Goal: Transaction & Acquisition: Obtain resource

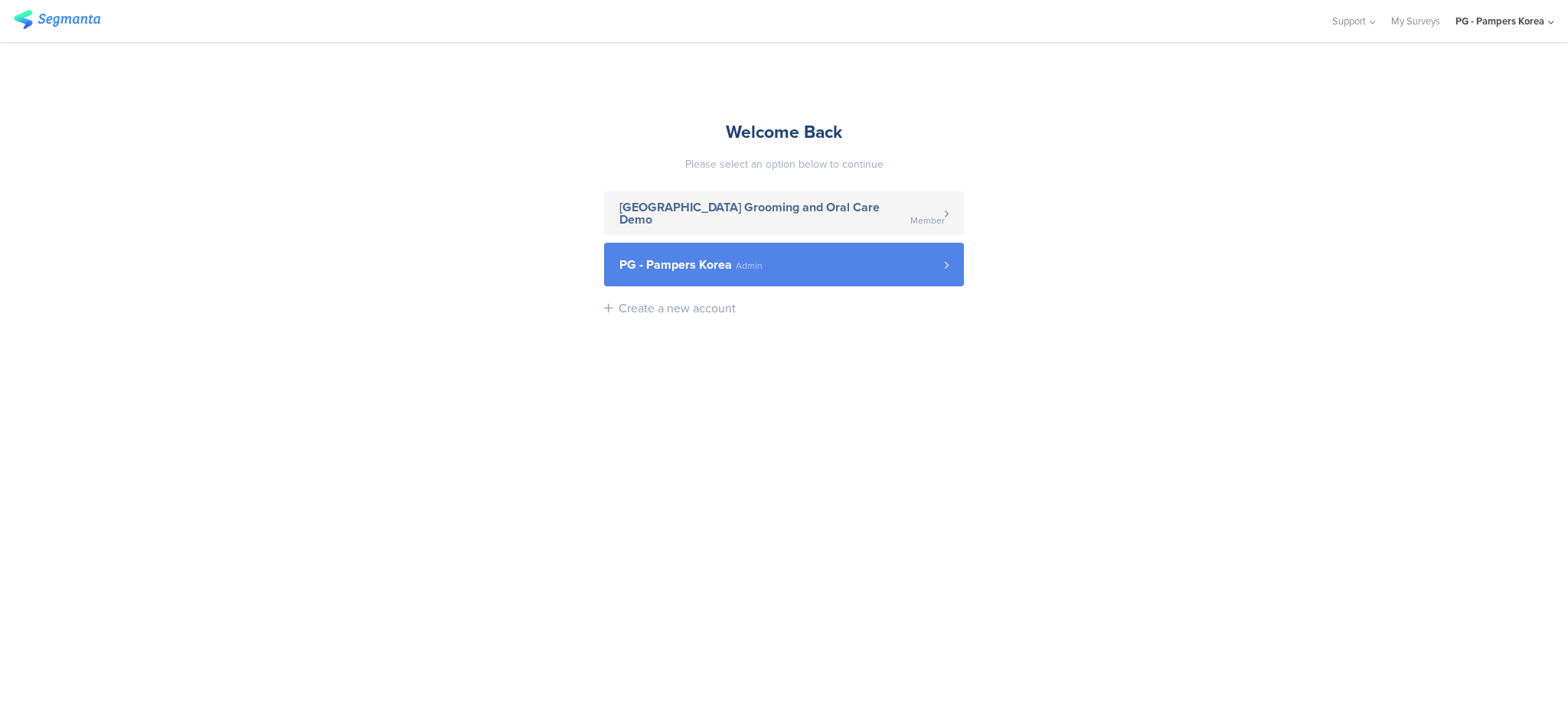
click at [824, 253] on link "PG - Pampers Korea Admin" at bounding box center [783, 264] width 360 height 43
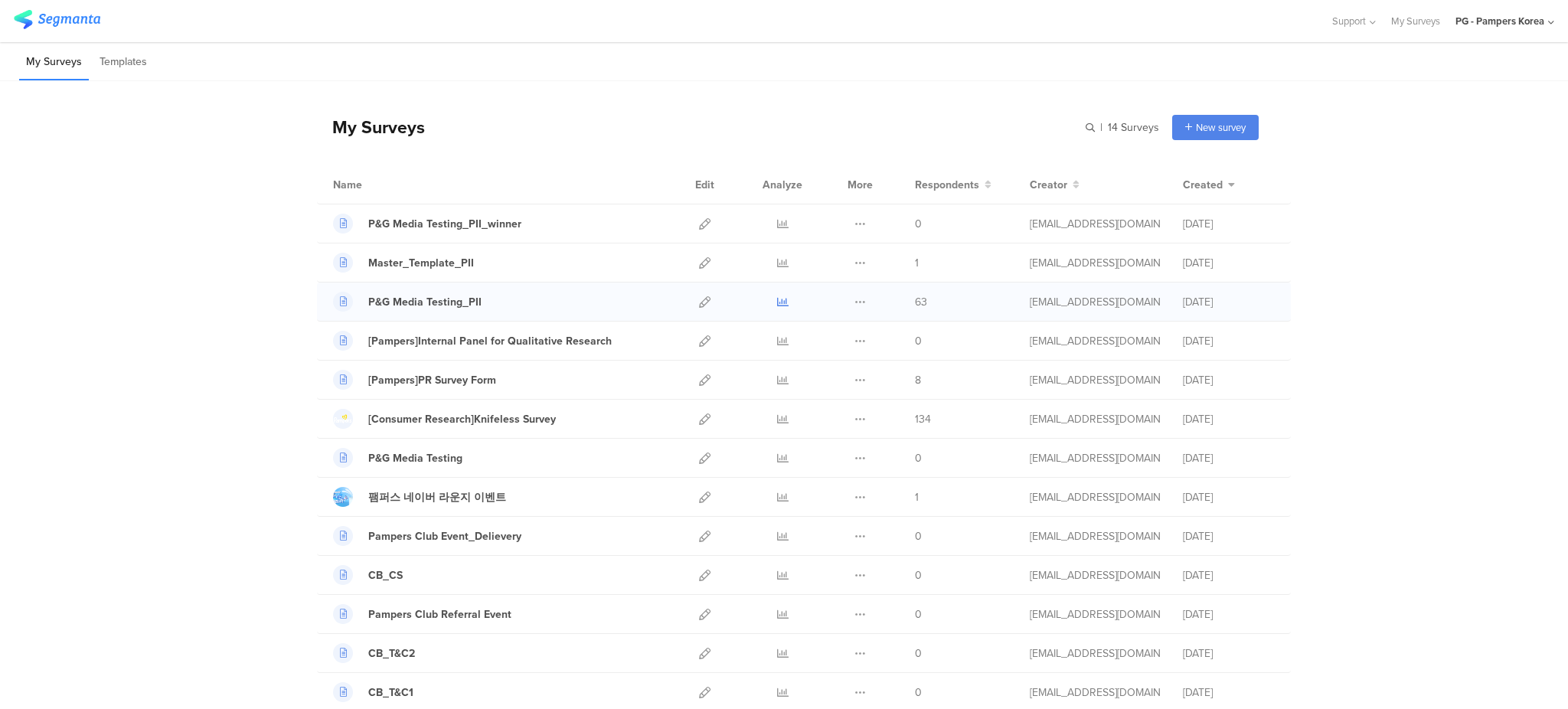
click at [777, 302] on icon at bounding box center [783, 302] width 12 height 12
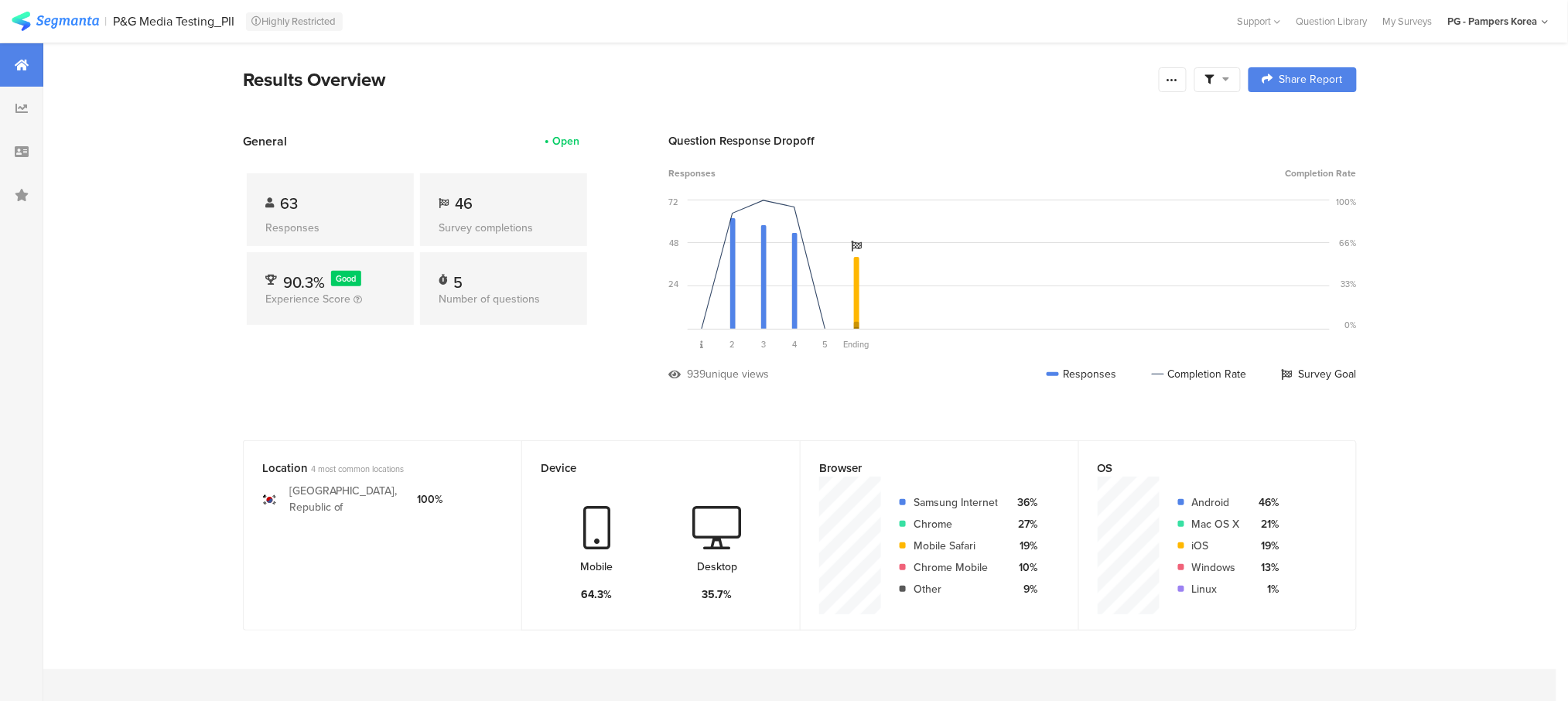
click at [1214, 79] on icon at bounding box center [1210, 80] width 10 height 10
click at [1178, 80] on icon at bounding box center [1172, 80] width 13 height 13
click at [1088, 239] on div "Export Results" at bounding box center [1070, 236] width 247 height 16
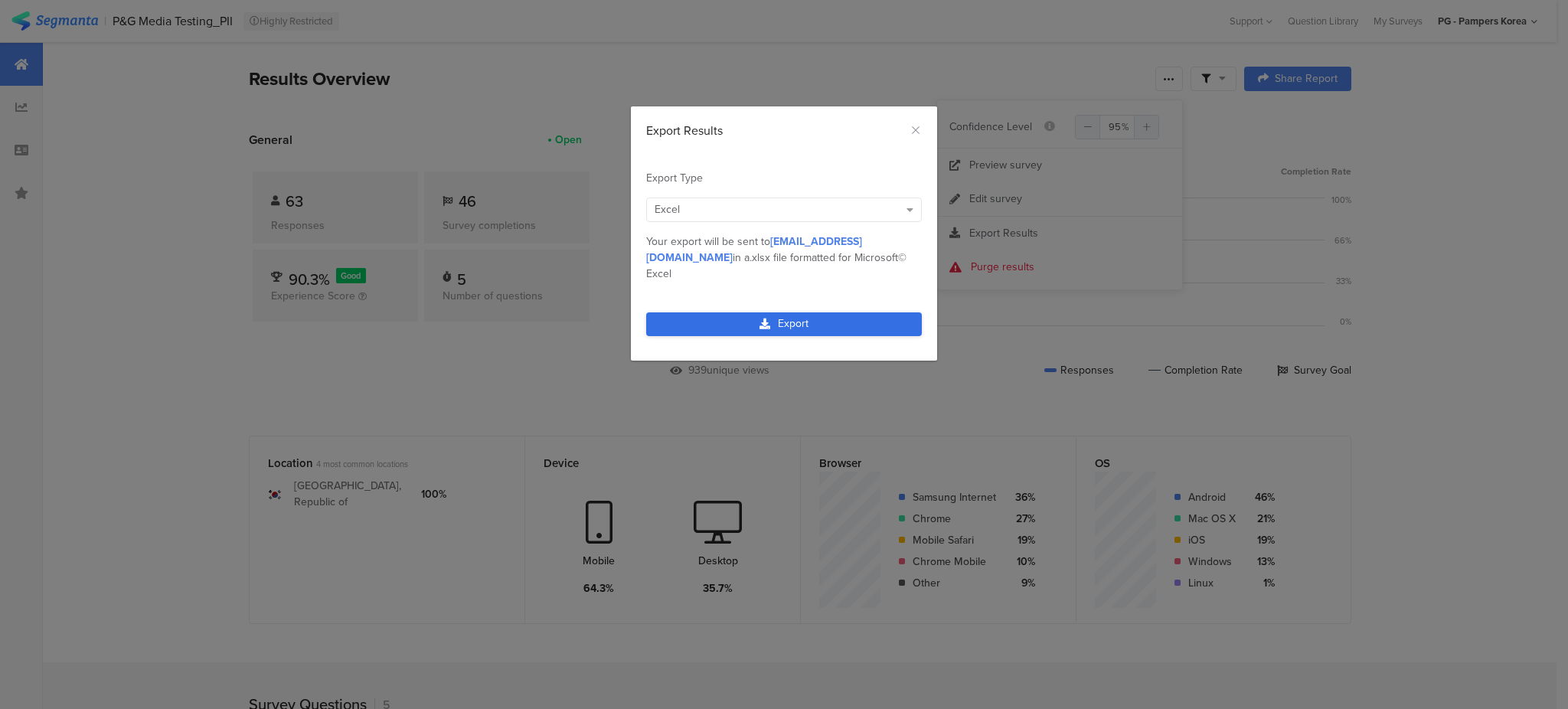
click at [814, 312] on link "Export" at bounding box center [783, 323] width 275 height 24
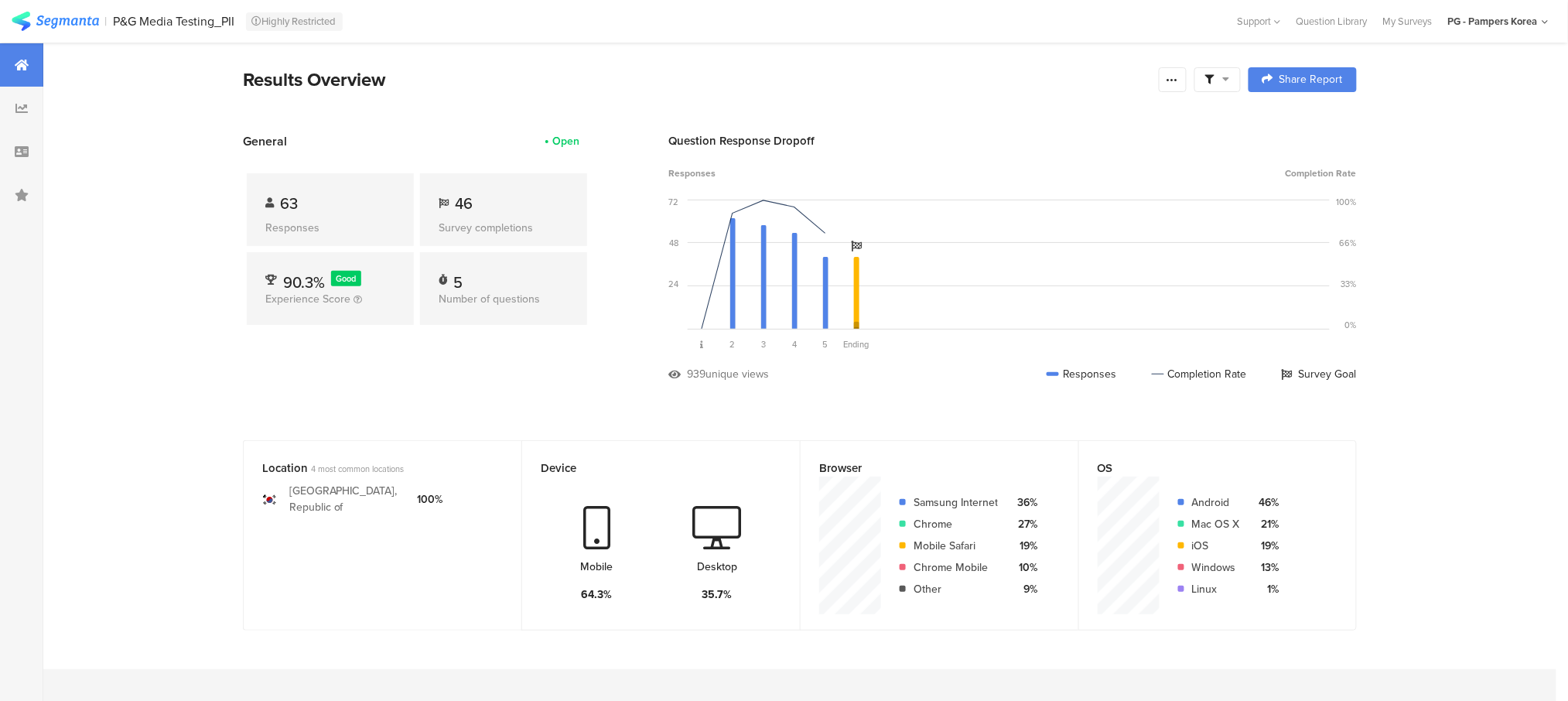
click at [167, 18] on div "P&G Media Testing_PII" at bounding box center [174, 20] width 121 height 15
click at [92, 21] on img at bounding box center [55, 21] width 87 height 19
